Goal: Task Accomplishment & Management: Manage account settings

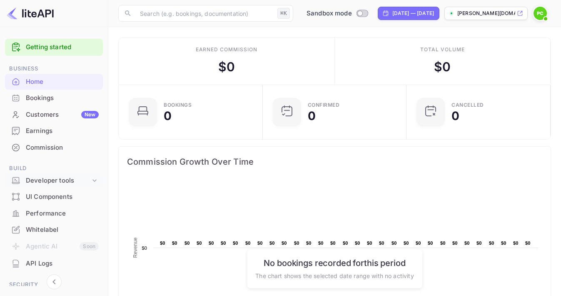
click at [52, 177] on div "Developer tools" at bounding box center [58, 181] width 65 height 10
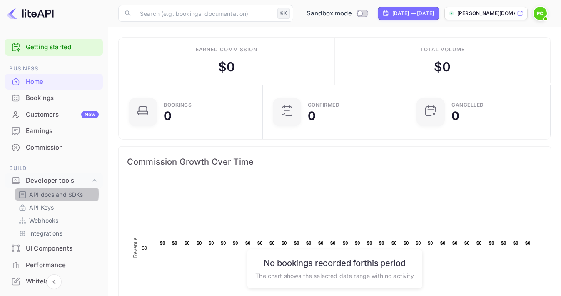
click at [40, 192] on p "API docs and SDKs" at bounding box center [56, 194] width 54 height 9
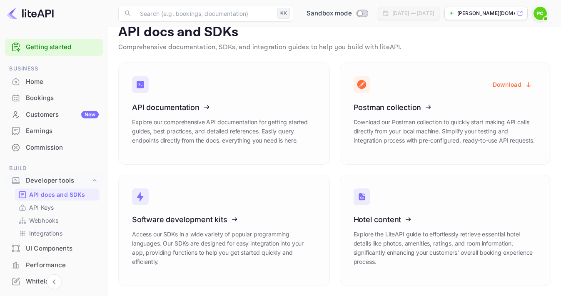
scroll to position [12, 0]
click at [204, 107] on icon at bounding box center [184, 106] width 130 height 86
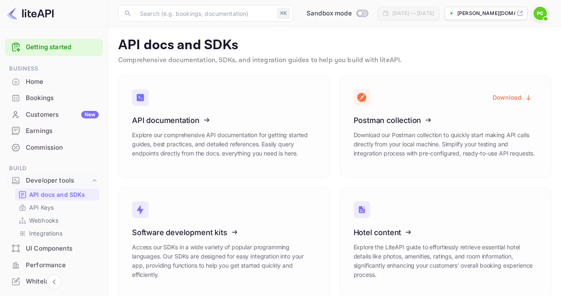
scroll to position [0, 0]
click at [39, 207] on p "API Keys" at bounding box center [41, 207] width 25 height 9
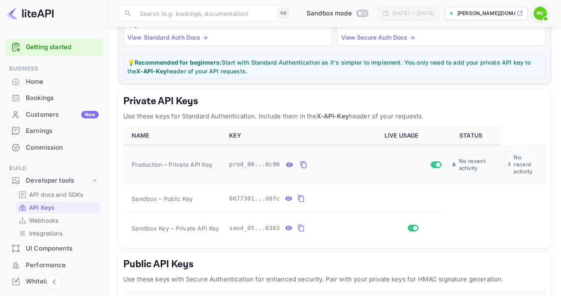
scroll to position [96, 0]
click at [353, 12] on input "Switch to Production mode" at bounding box center [360, 12] width 17 height 5
checkbox input "true"
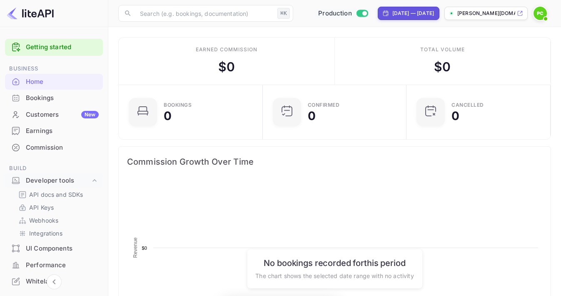
scroll to position [0, 0]
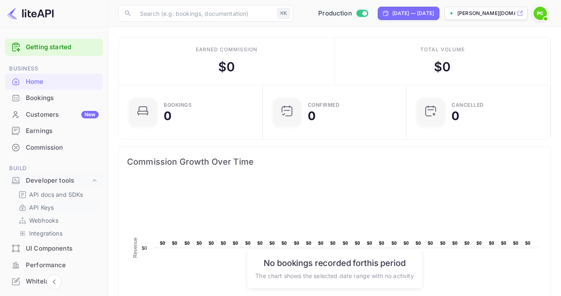
click at [44, 205] on p "API Keys" at bounding box center [41, 207] width 25 height 9
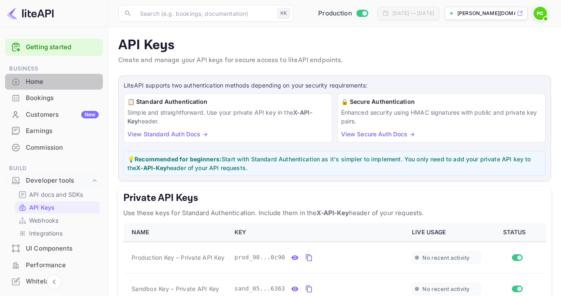
click at [35, 82] on div "Home" at bounding box center [62, 82] width 73 height 10
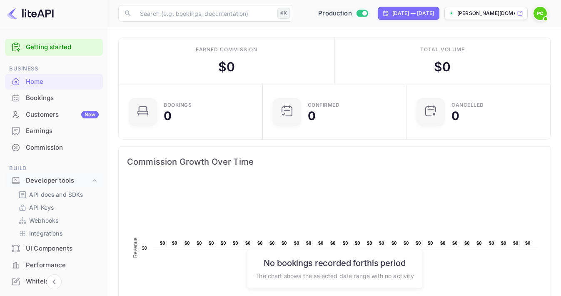
click at [40, 113] on div "Customers New" at bounding box center [62, 115] width 73 height 10
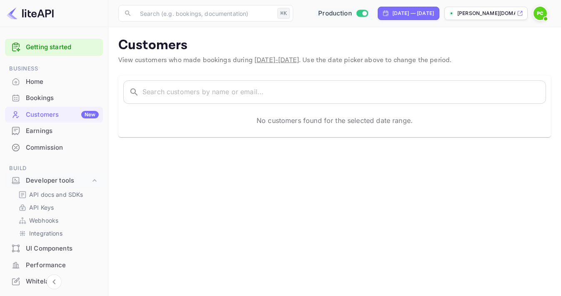
click at [47, 129] on div "Earnings" at bounding box center [62, 131] width 73 height 10
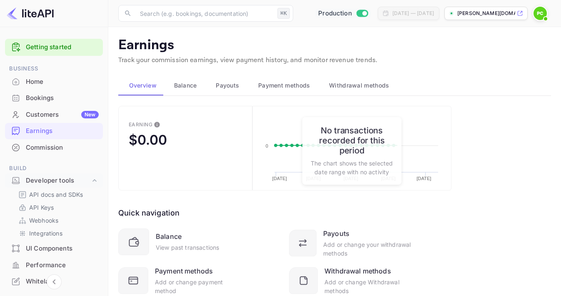
click at [287, 82] on span "Payment methods" at bounding box center [284, 85] width 52 height 10
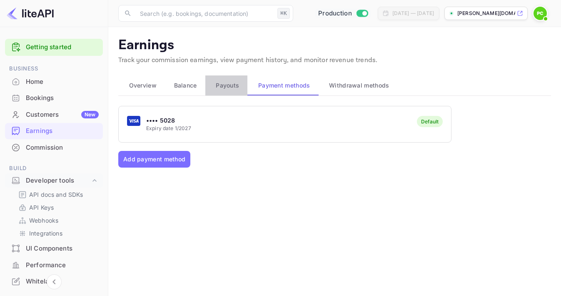
click at [214, 84] on div "Payouts" at bounding box center [226, 85] width 29 height 10
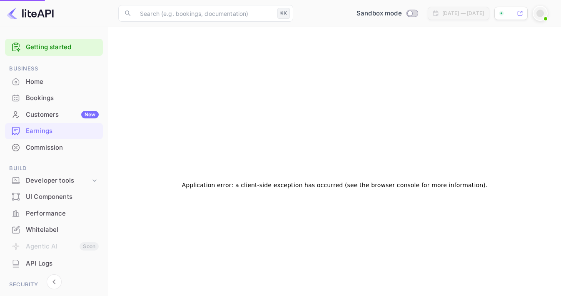
checkbox input "true"
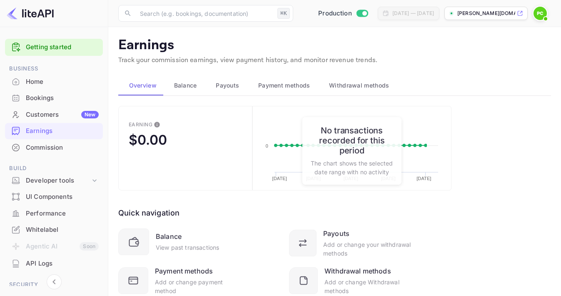
click at [222, 84] on span "Payouts" at bounding box center [227, 85] width 23 height 10
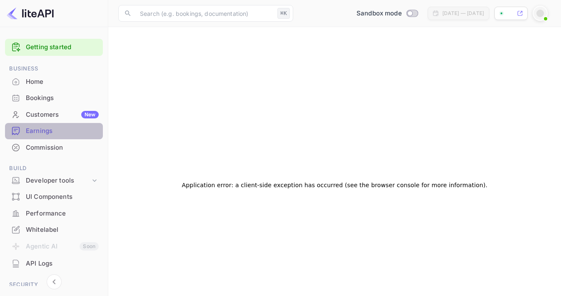
click at [37, 129] on div "Earnings" at bounding box center [62, 131] width 73 height 10
checkbox input "true"
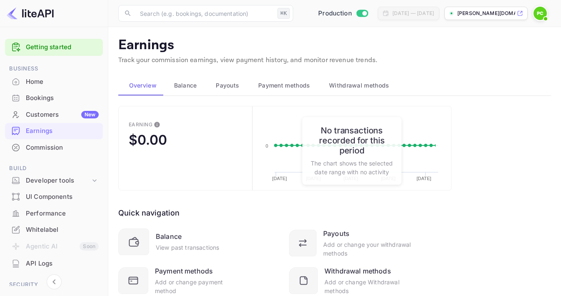
click at [229, 87] on span "Payouts" at bounding box center [227, 85] width 23 height 10
click at [297, 83] on span "Payment methods" at bounding box center [284, 85] width 52 height 10
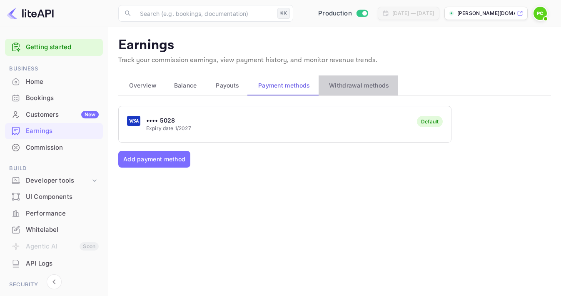
click at [362, 87] on span "Withdrawal methods" at bounding box center [359, 85] width 60 height 10
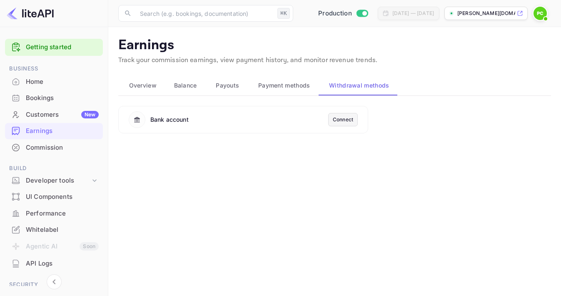
click at [342, 117] on div "Connect" at bounding box center [343, 119] width 20 height 7
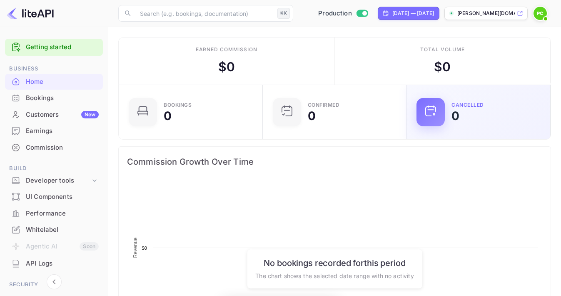
scroll to position [135, 139]
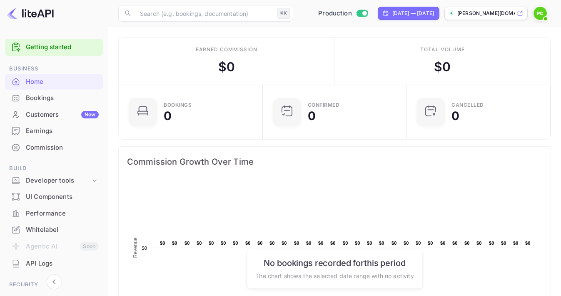
click at [37, 130] on div "Earnings" at bounding box center [62, 131] width 73 height 10
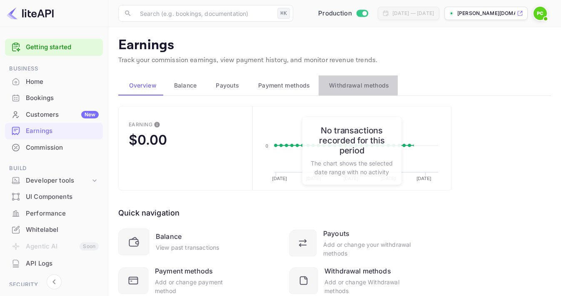
click at [354, 83] on span "Withdrawal methods" at bounding box center [359, 85] width 60 height 10
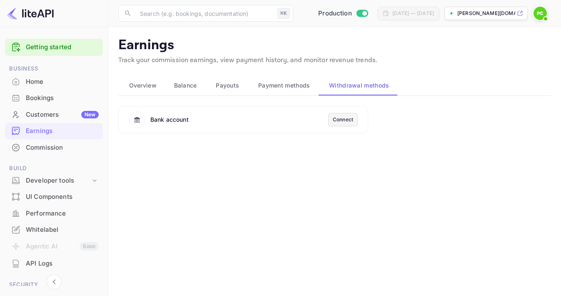
click at [293, 84] on span "Payment methods" at bounding box center [284, 85] width 52 height 10
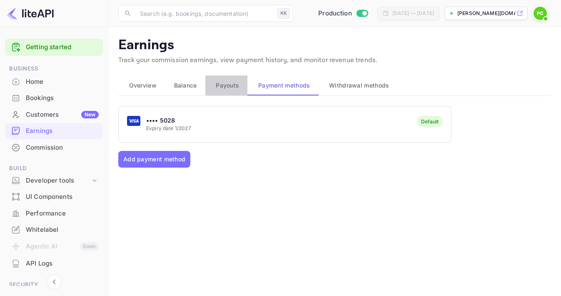
click at [231, 84] on span "Payouts" at bounding box center [227, 85] width 23 height 10
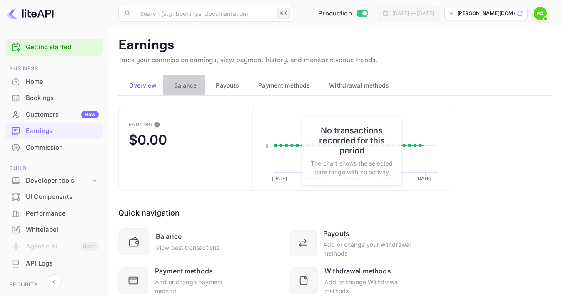
click at [187, 84] on span "Balance" at bounding box center [185, 85] width 23 height 10
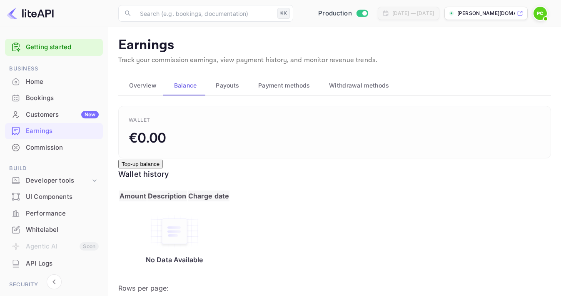
click at [287, 85] on span "Payment methods" at bounding box center [284, 85] width 52 height 10
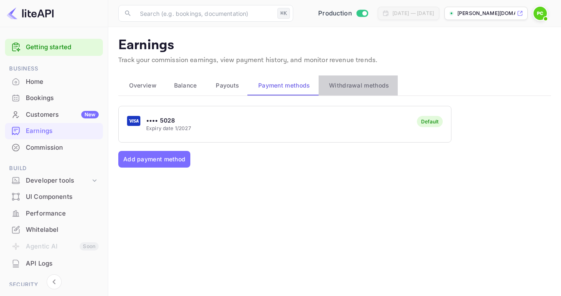
click at [334, 85] on span "Withdrawal methods" at bounding box center [359, 85] width 60 height 10
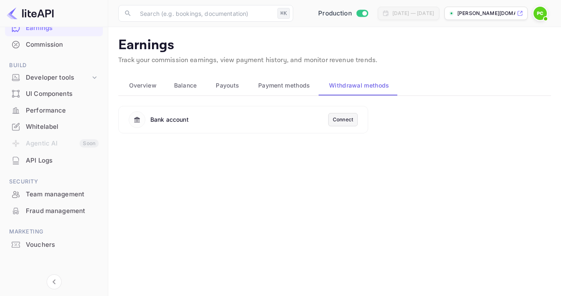
scroll to position [102, 0]
click at [140, 85] on span "Overview" at bounding box center [142, 85] width 27 height 10
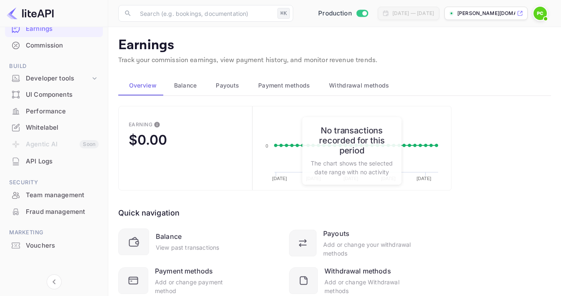
click at [277, 85] on span "Payment methods" at bounding box center [284, 85] width 52 height 10
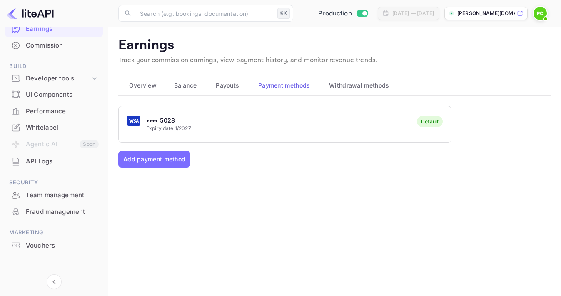
click at [359, 83] on span "Withdrawal methods" at bounding box center [359, 85] width 60 height 10
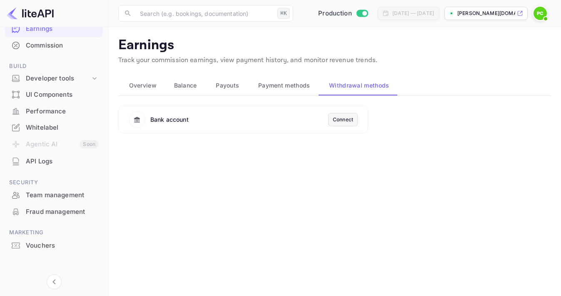
click at [341, 120] on div "Connect" at bounding box center [343, 119] width 20 height 7
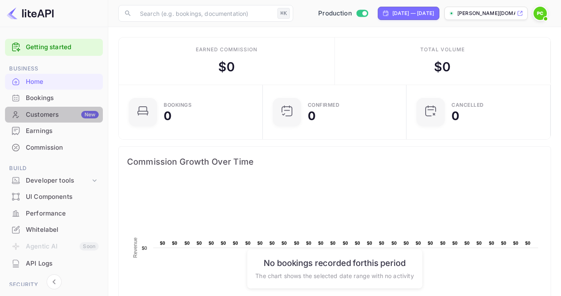
click at [37, 113] on div "Customers New" at bounding box center [62, 115] width 73 height 10
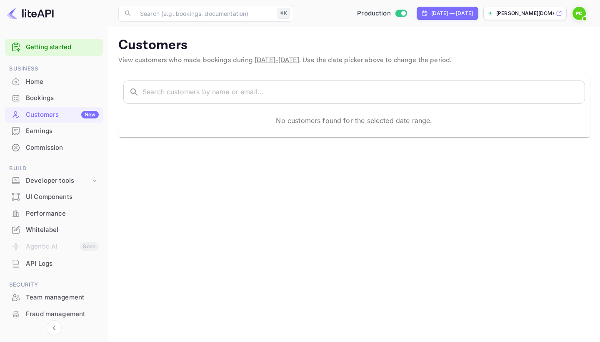
click at [37, 82] on div "Home" at bounding box center [62, 82] width 73 height 10
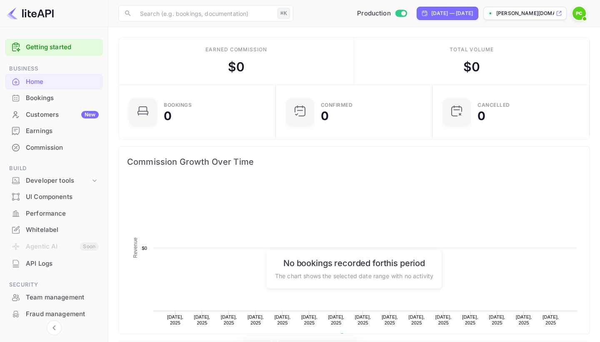
scroll to position [135, 152]
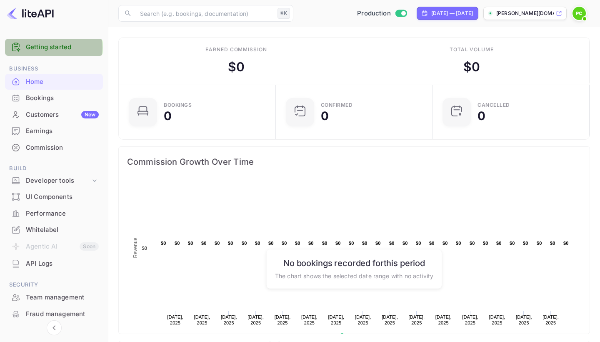
click at [40, 47] on link "Getting started" at bounding box center [62, 47] width 73 height 10
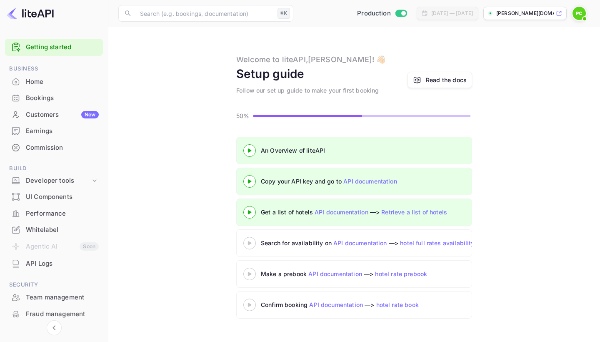
click at [250, 241] on icon at bounding box center [249, 243] width 29 height 4
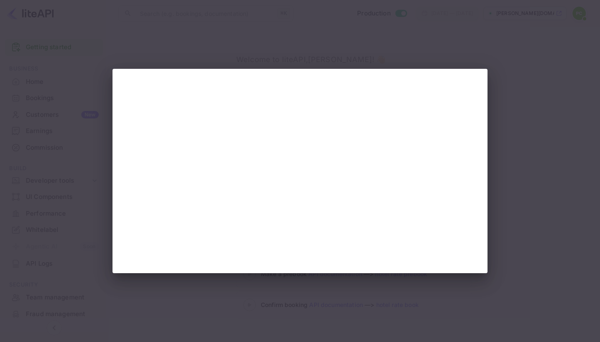
click at [544, 90] on div at bounding box center [300, 171] width 600 height 342
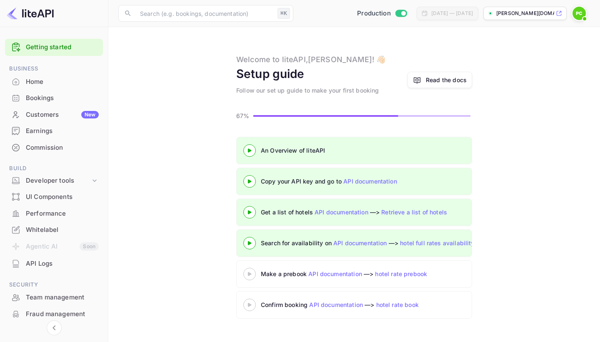
click at [251, 180] on icon at bounding box center [249, 181] width 29 height 4
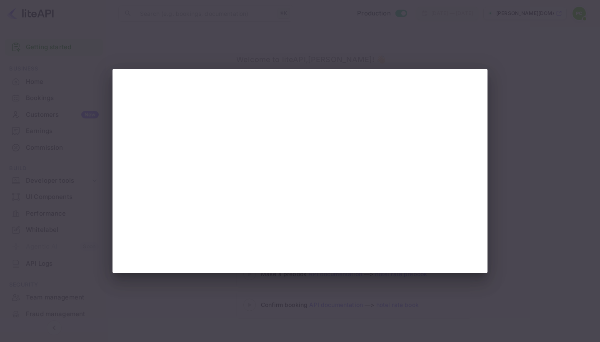
click at [486, 46] on div at bounding box center [300, 171] width 600 height 342
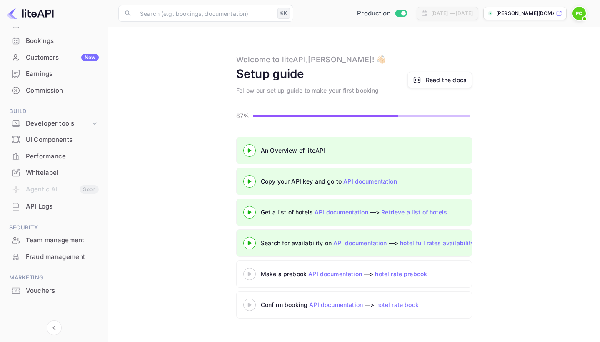
scroll to position [56, 0]
click at [27, 140] on div "UI Components" at bounding box center [62, 141] width 73 height 10
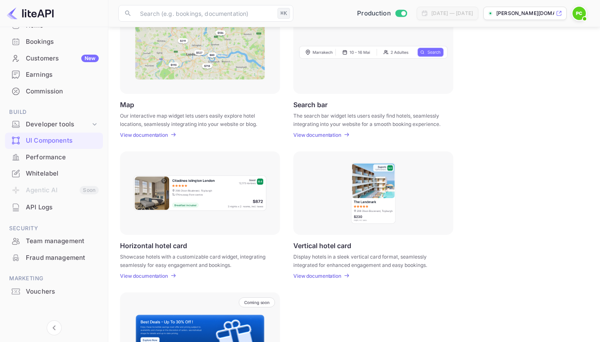
scroll to position [23, 0]
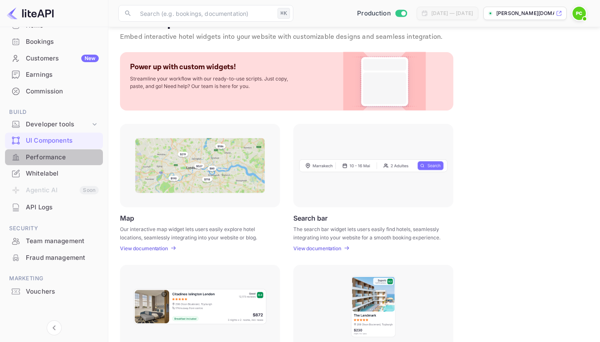
click at [38, 154] on div "Performance" at bounding box center [62, 157] width 73 height 10
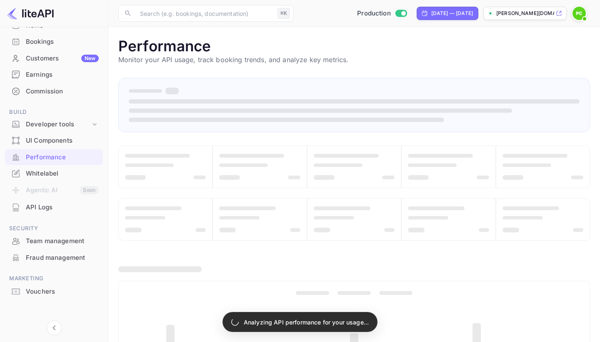
click at [30, 203] on div "API Logs" at bounding box center [62, 207] width 73 height 10
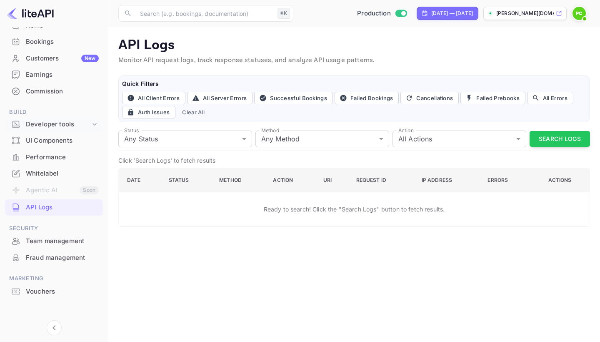
click at [39, 120] on div "Developer tools" at bounding box center [58, 125] width 65 height 10
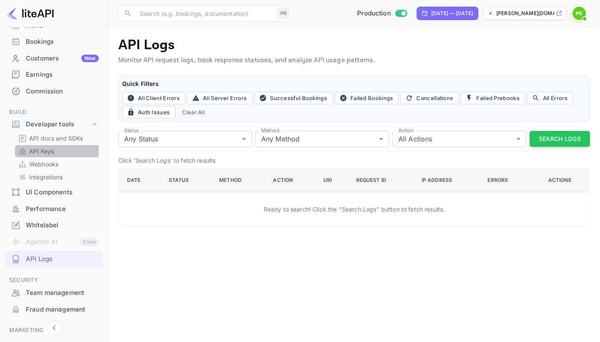
click at [32, 148] on p "API Keys" at bounding box center [41, 151] width 25 height 9
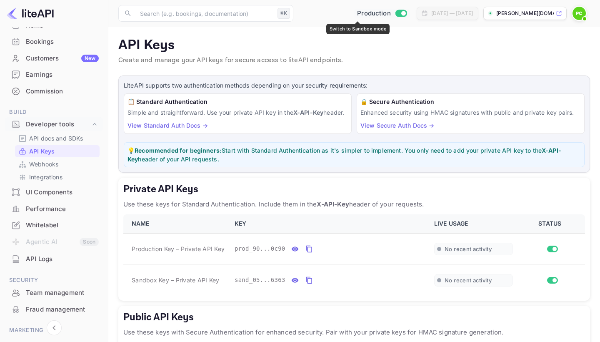
click at [395, 12] on input "Switch to Sandbox mode" at bounding box center [403, 12] width 17 height 5
checkbox input "false"
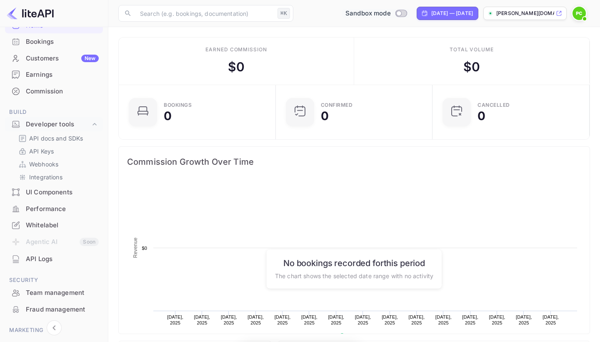
scroll to position [135, 152]
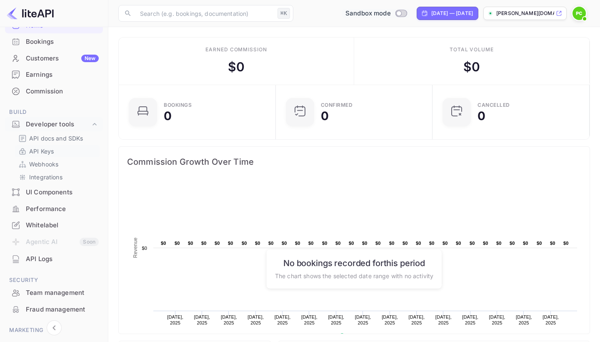
click at [44, 148] on p "API Keys" at bounding box center [41, 151] width 25 height 9
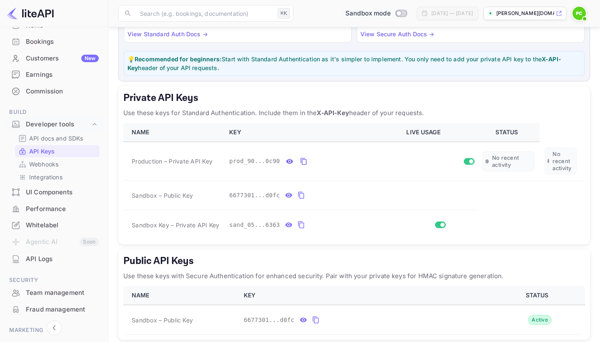
scroll to position [91, 0]
click at [301, 229] on icon "private api keys table" at bounding box center [301, 225] width 6 height 7
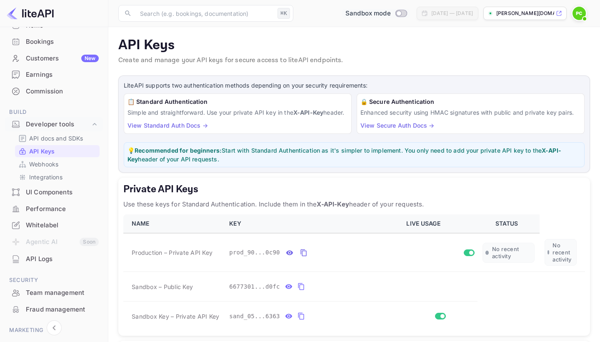
scroll to position [0, 0]
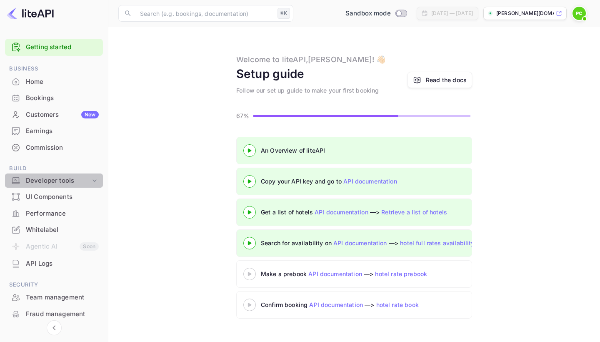
click at [94, 177] on icon at bounding box center [94, 180] width 8 height 8
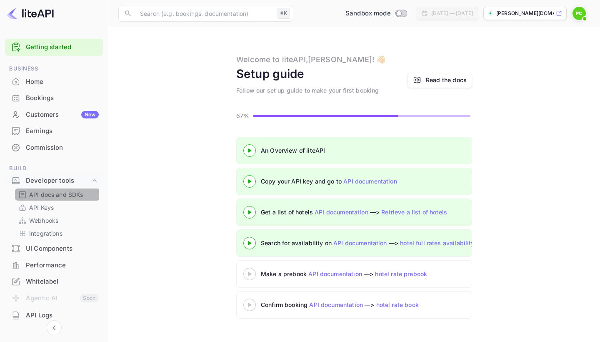
click at [44, 191] on p "API docs and SDKs" at bounding box center [56, 194] width 54 height 9
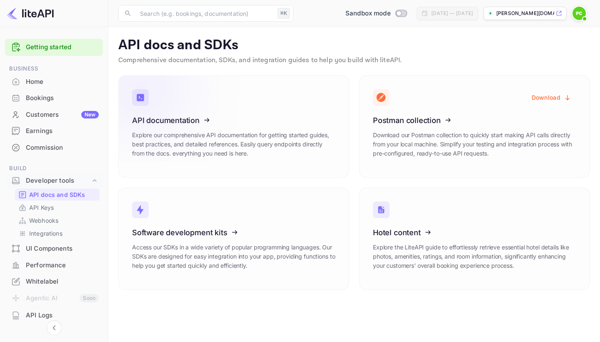
click at [197, 121] on icon at bounding box center [184, 119] width 130 height 86
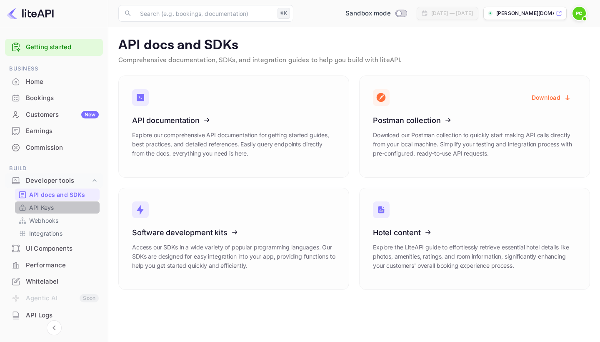
click at [38, 205] on p "API Keys" at bounding box center [41, 207] width 25 height 9
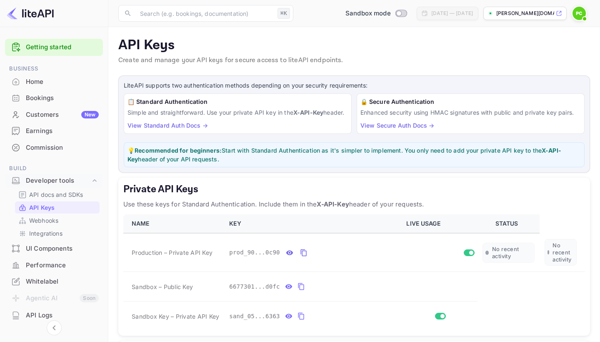
click at [175, 129] on link "View Standard Auth Docs →" at bounding box center [167, 125] width 80 height 7
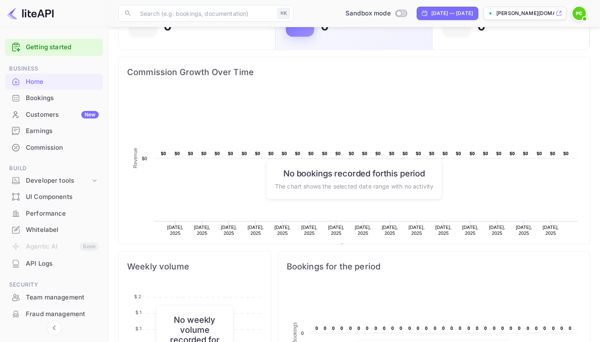
scroll to position [103, 0]
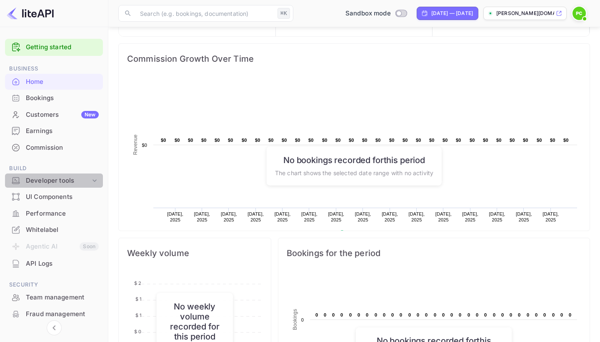
click at [92, 177] on icon at bounding box center [94, 180] width 8 height 8
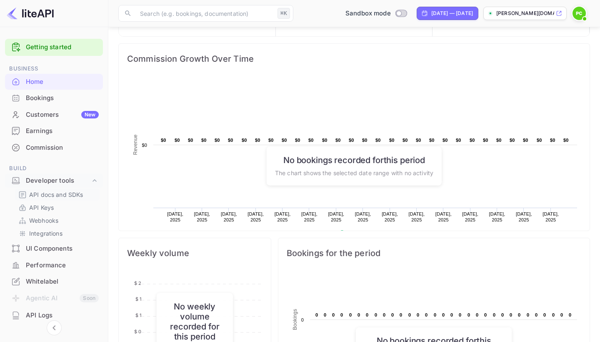
click at [40, 192] on p "API docs and SDKs" at bounding box center [56, 194] width 54 height 9
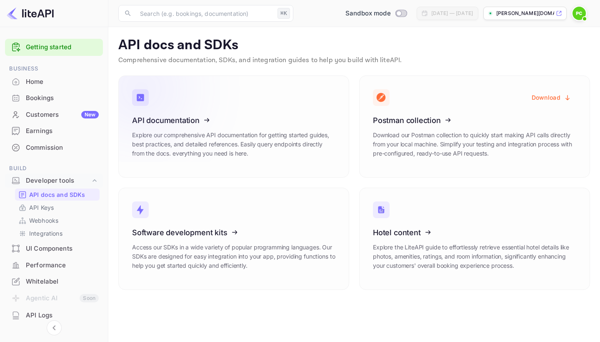
click at [195, 119] on icon at bounding box center [184, 119] width 130 height 86
